Goal: Transaction & Acquisition: Purchase product/service

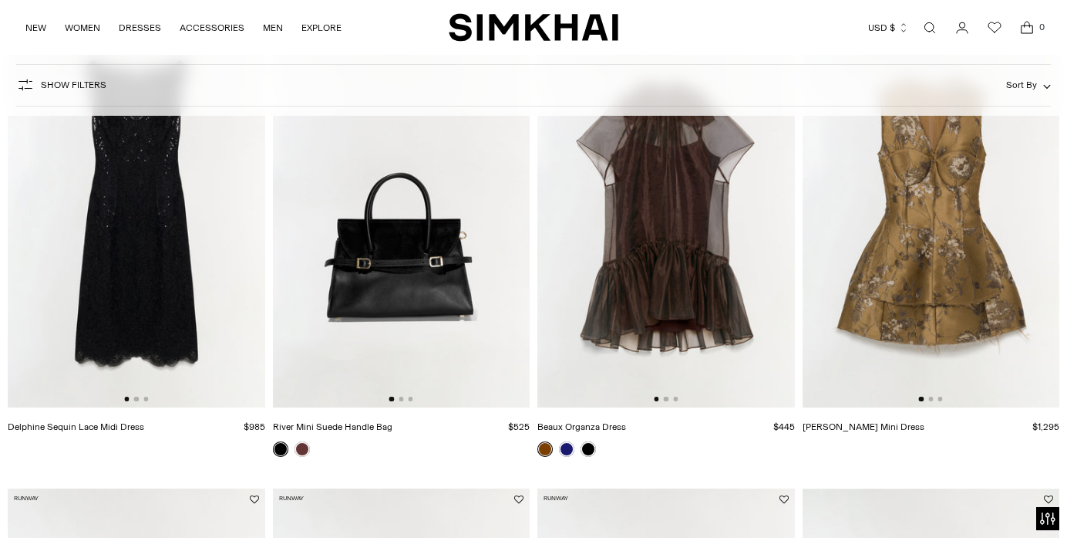
scroll to position [616, 0]
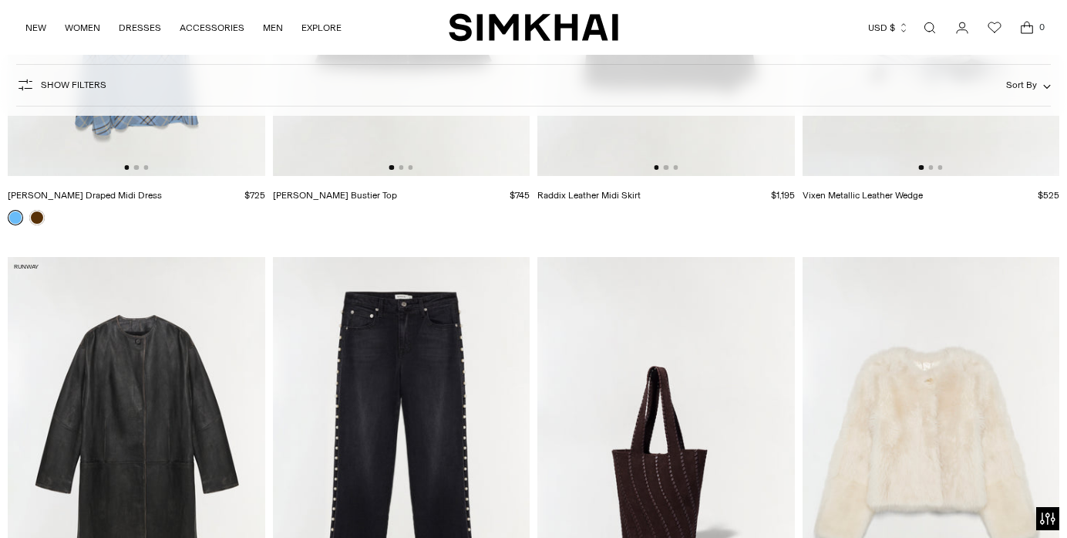
scroll to position [3102, 0]
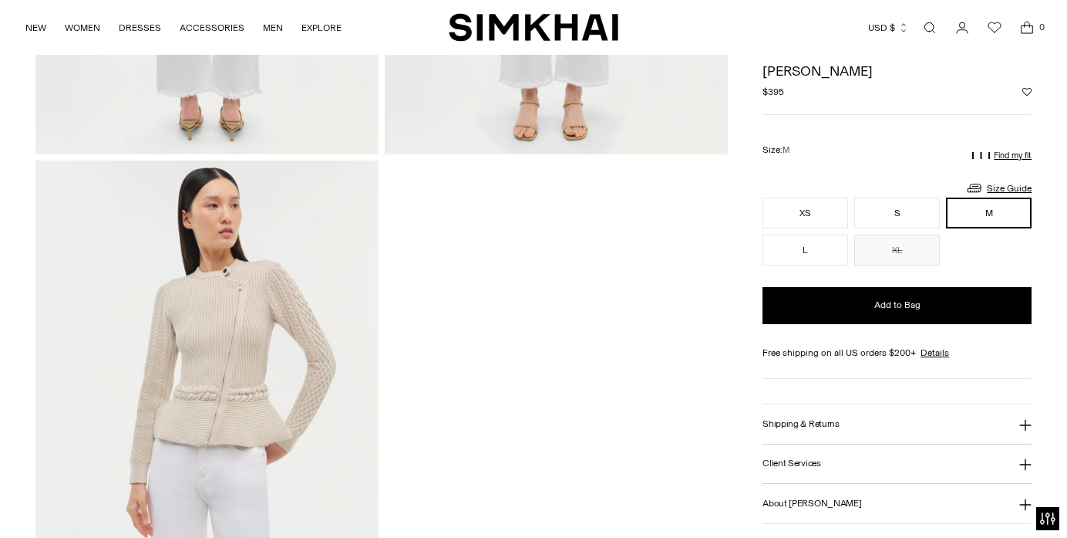
scroll to position [1275, 0]
